Goal: Unclear

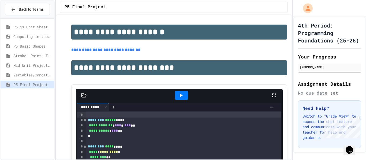
scroll to position [25, 0]
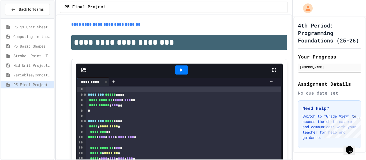
click at [179, 67] on icon at bounding box center [181, 70] width 6 height 6
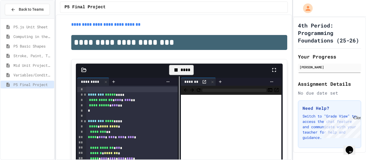
click at [179, 67] on div "****" at bounding box center [181, 70] width 24 height 10
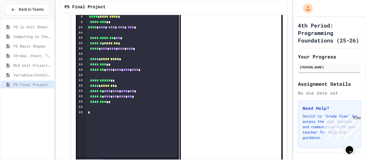
scroll to position [144, 0]
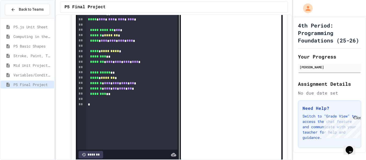
click at [123, 104] on div "*" at bounding box center [131, 104] width 91 height 5
click at [124, 100] on div "To enrich screen reader interactions, please activate Accessibility in Grammarl…" at bounding box center [131, 99] width 91 height 5
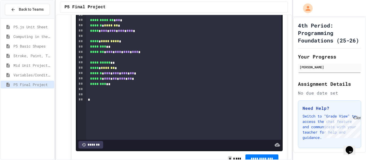
scroll to position [176, 0]
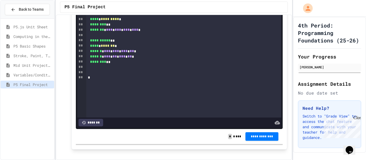
click at [100, 69] on div at bounding box center [183, 67] width 195 height 5
